Goal: Find specific page/section: Find specific page/section

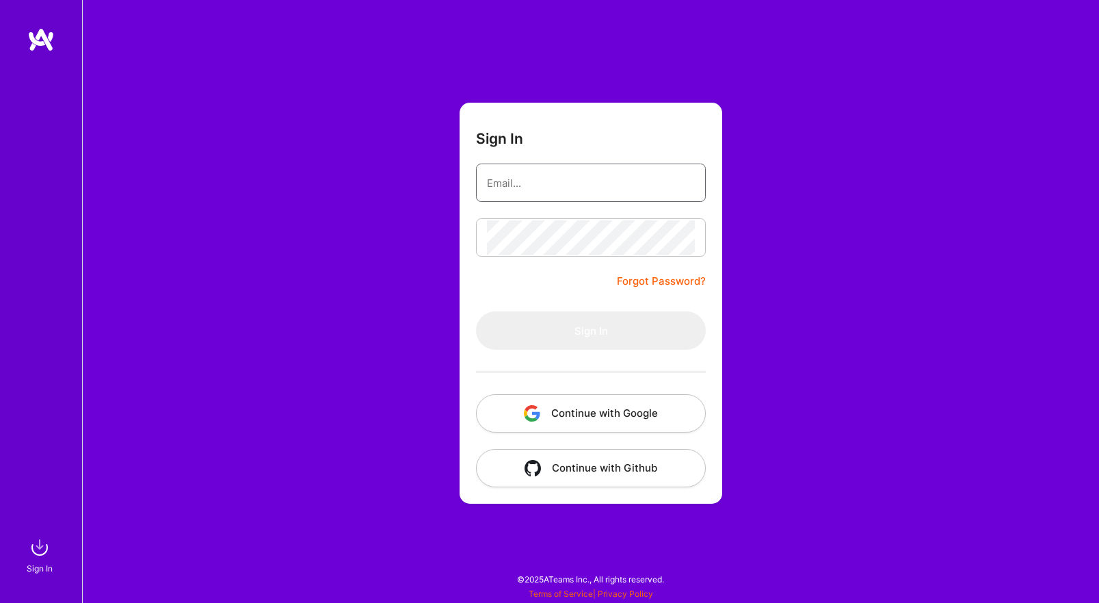
type input "w@[DOMAIN_NAME]"
click at [591, 330] on button "Sign In" at bounding box center [591, 330] width 230 height 38
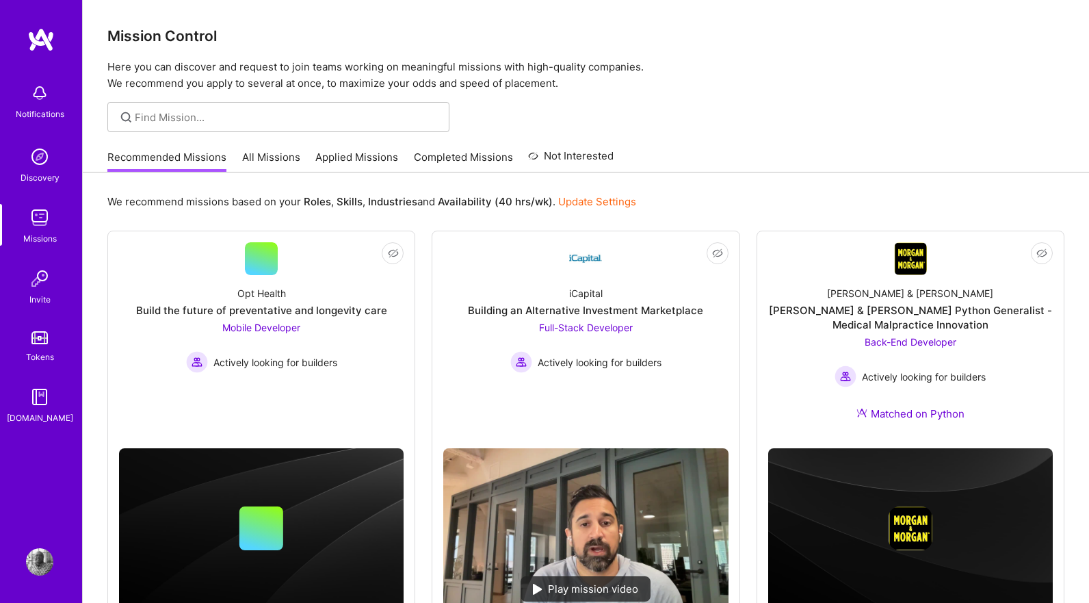
click at [270, 151] on link "All Missions" at bounding box center [271, 161] width 58 height 23
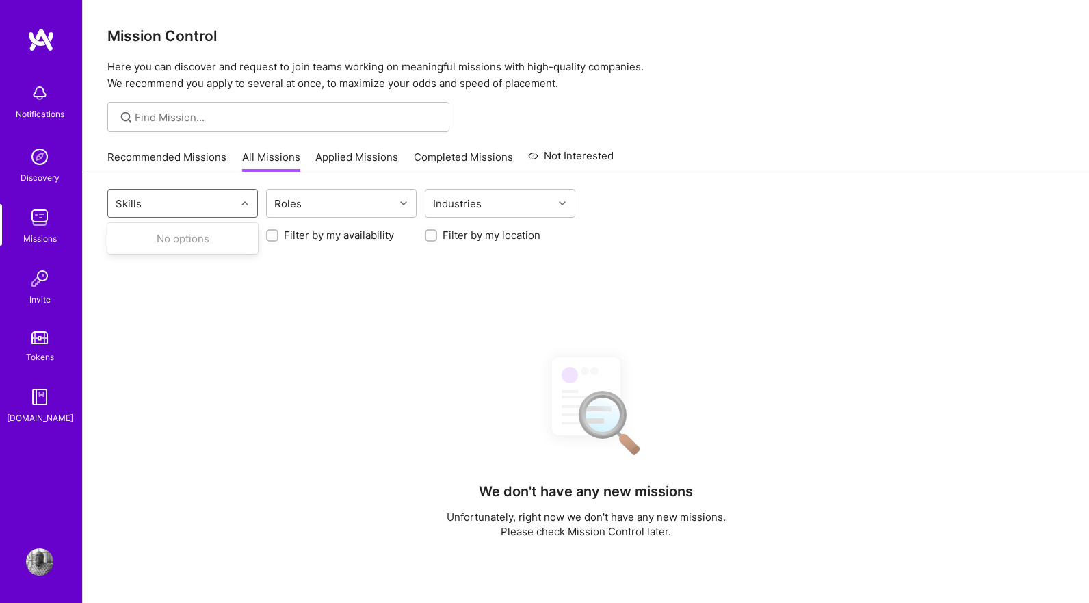
click at [189, 204] on div "Skills" at bounding box center [172, 202] width 128 height 27
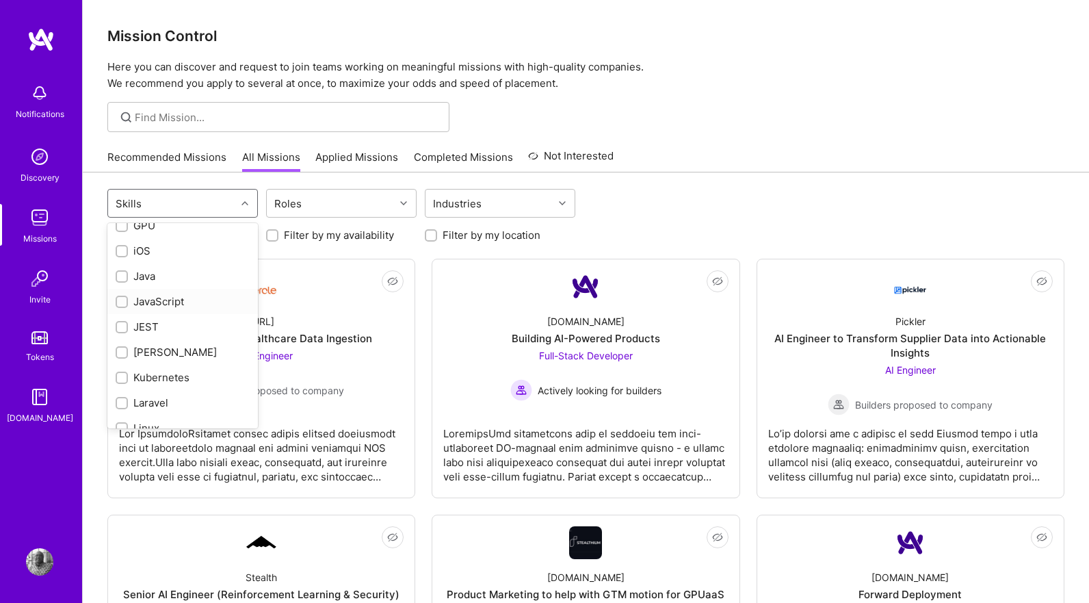
scroll to position [675, 0]
click at [119, 244] on div "iOS" at bounding box center [182, 249] width 150 height 25
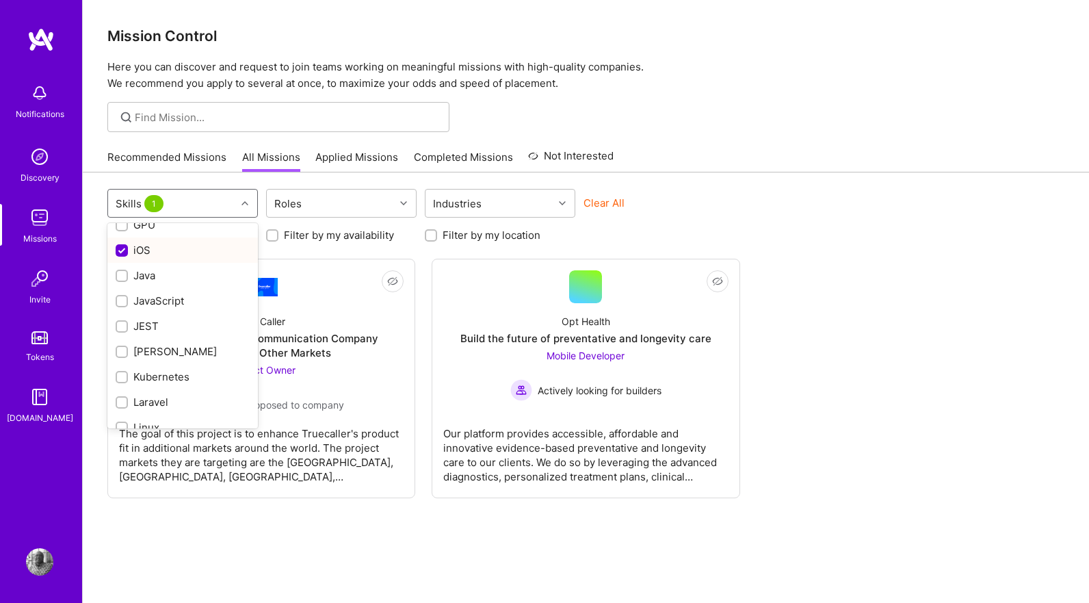
click at [122, 245] on input "checkbox" at bounding box center [123, 251] width 12 height 12
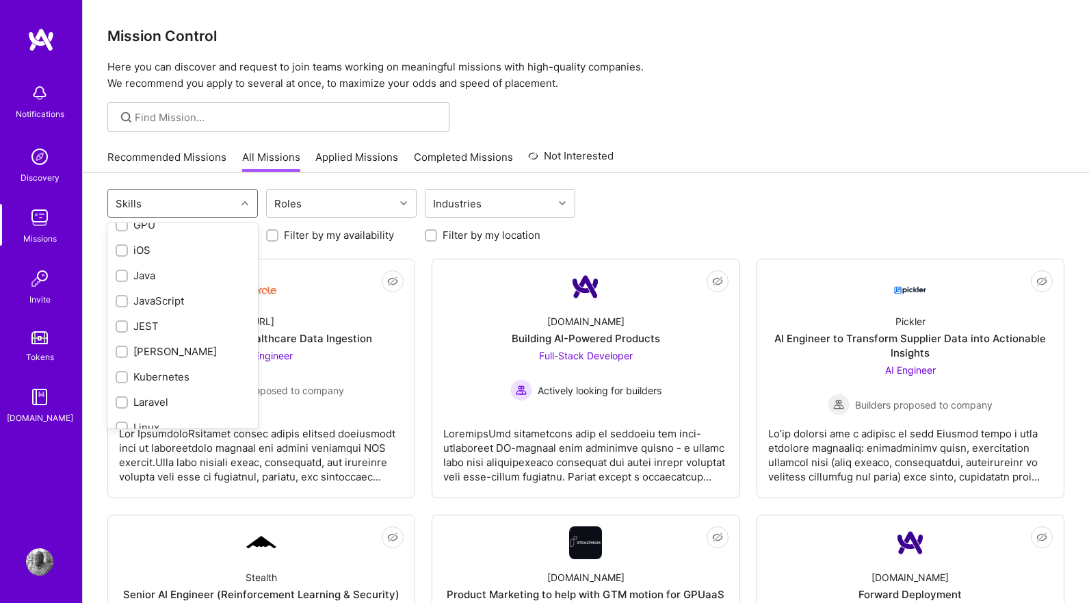
click at [122, 246] on input "checkbox" at bounding box center [123, 251] width 10 height 10
checkbox input "true"
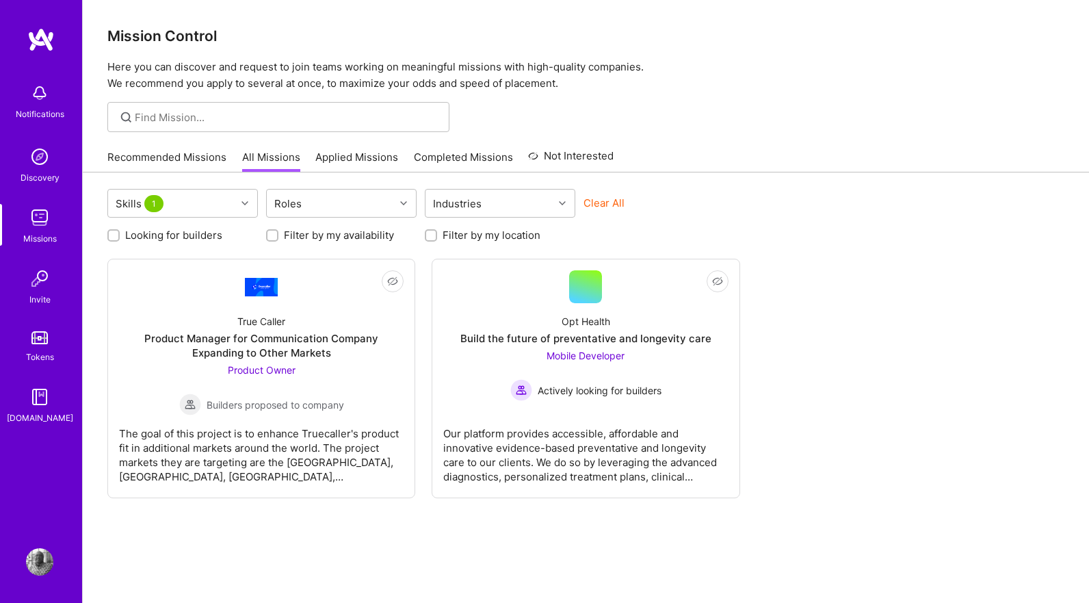
click at [78, 276] on link "Invite" at bounding box center [39, 286] width 85 height 42
click at [42, 45] on img at bounding box center [40, 39] width 27 height 25
